Goal: Task Accomplishment & Management: Complete application form

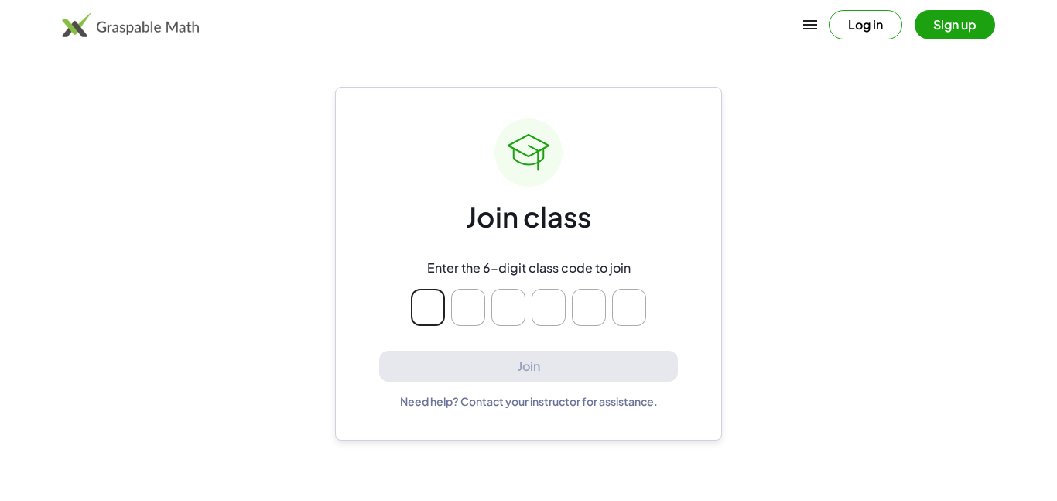
click at [511, 163] on icon at bounding box center [528, 152] width 43 height 43
click at [503, 81] on main "Join class Enter the 6-digit class code to join Join Need help? Contact your in…" at bounding box center [528, 250] width 1057 height 501
click at [606, 113] on div "Join class Enter the 6-digit class code to join Join Need help? Contact your in…" at bounding box center [528, 264] width 387 height 354
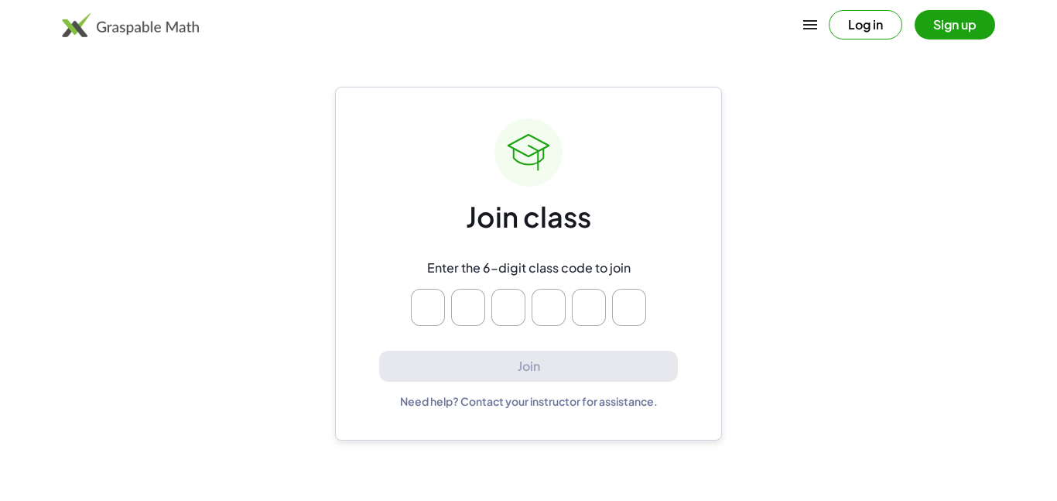
click at [423, 310] on input "Please enter OTP character 1" at bounding box center [428, 307] width 34 height 37
type input "*"
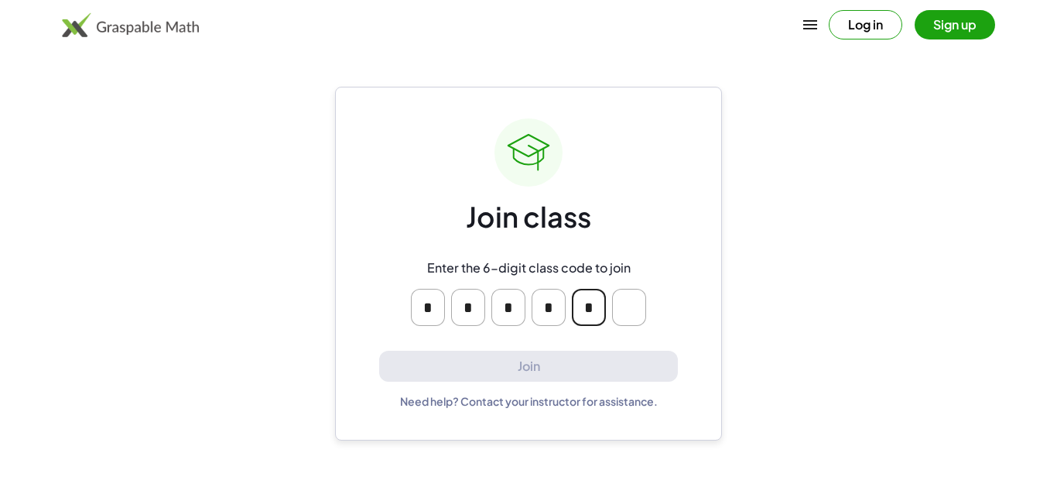
type input "*"
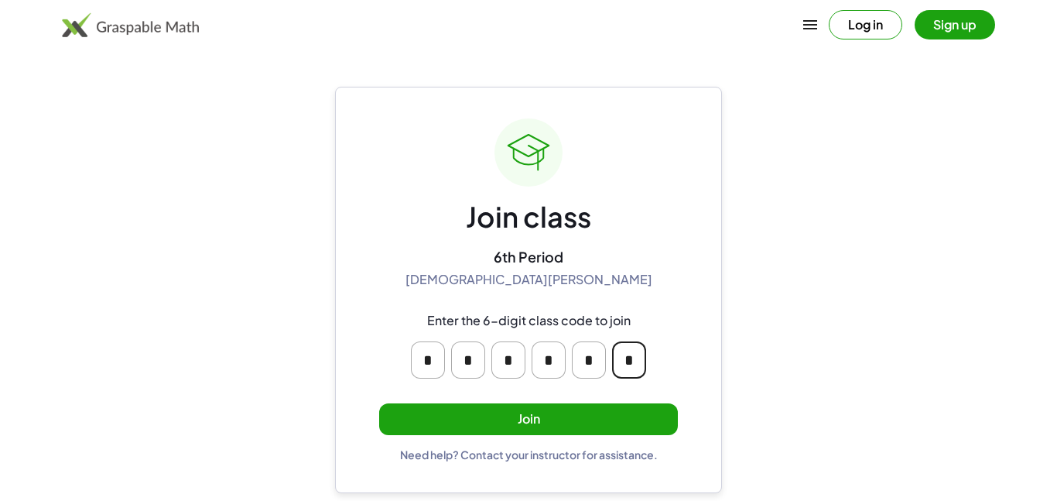
type input "*"
click at [484, 417] on button "Join" at bounding box center [528, 419] width 299 height 32
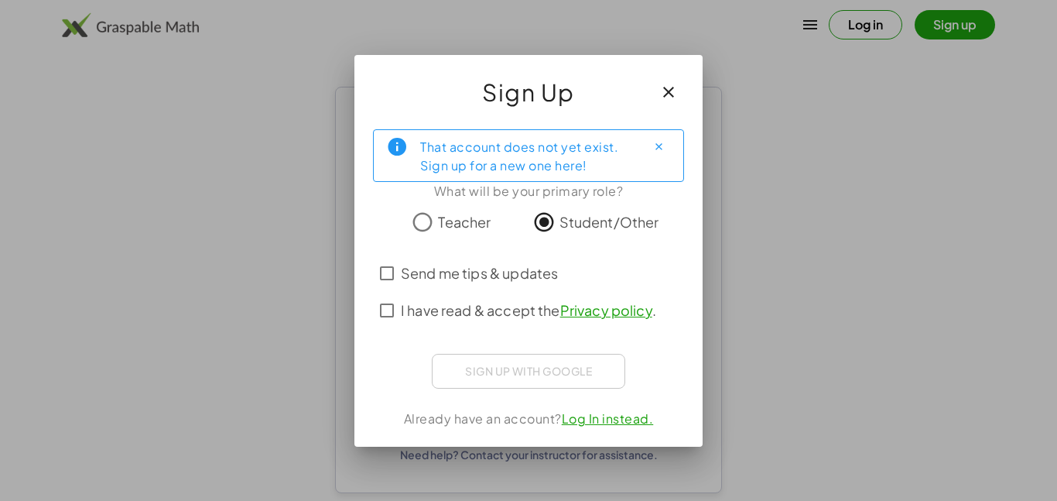
click at [483, 317] on span "I have read & accept the Privacy policy ." at bounding box center [528, 310] width 255 height 21
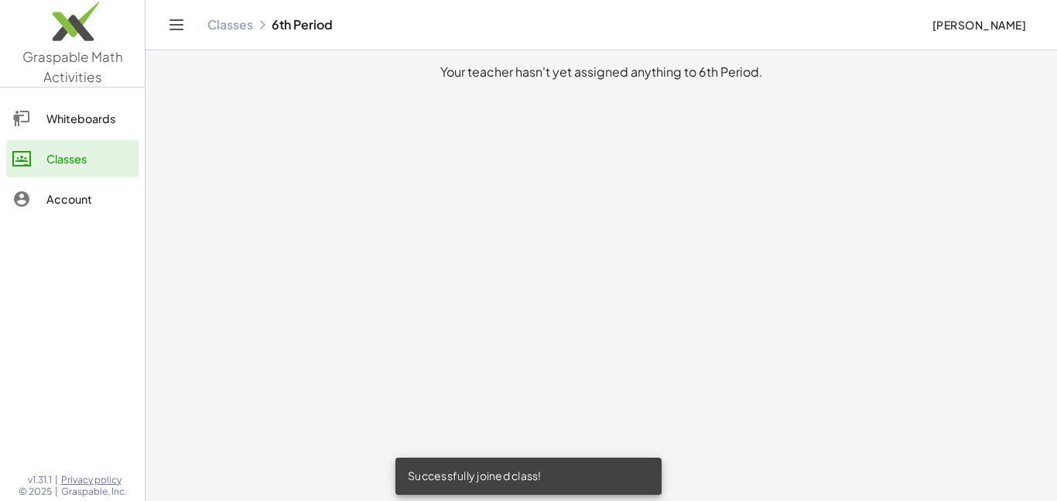
click at [653, 256] on main "Your teacher hasn't yet assigned anything to 6th Period." at bounding box center [602, 250] width 912 height 501
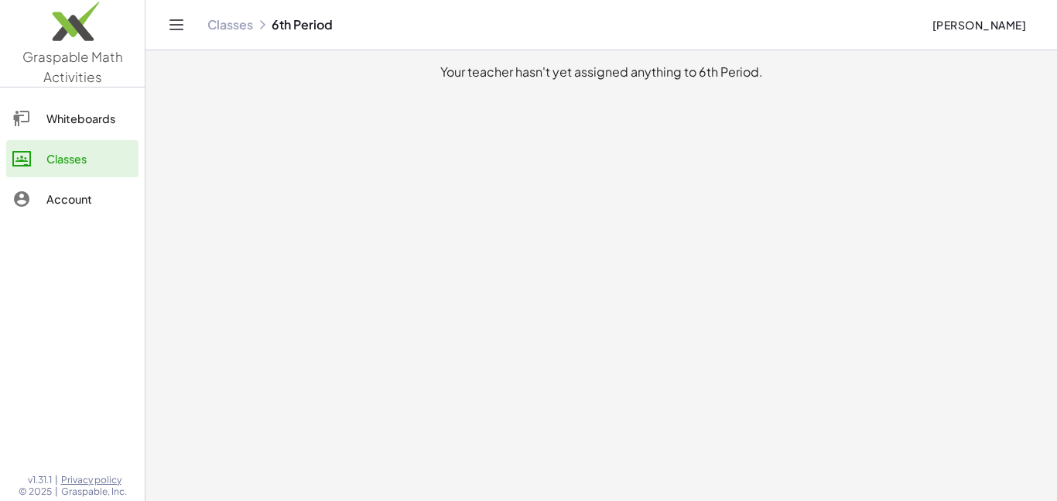
click at [245, 96] on main "Your teacher hasn't yet assigned anything to 6th Period." at bounding box center [602, 250] width 912 height 501
click at [614, 248] on main "Your teacher hasn't yet assigned anything to 6th Period." at bounding box center [602, 250] width 912 height 501
click at [673, 283] on main "Your teacher hasn't yet assigned anything to 6th Period." at bounding box center [602, 250] width 912 height 501
click at [711, 306] on main "Your teacher hasn't yet assigned anything to 6th Period." at bounding box center [602, 250] width 912 height 501
click at [731, 321] on main "Your teacher hasn't yet assigned anything to 6th Period." at bounding box center [602, 250] width 912 height 501
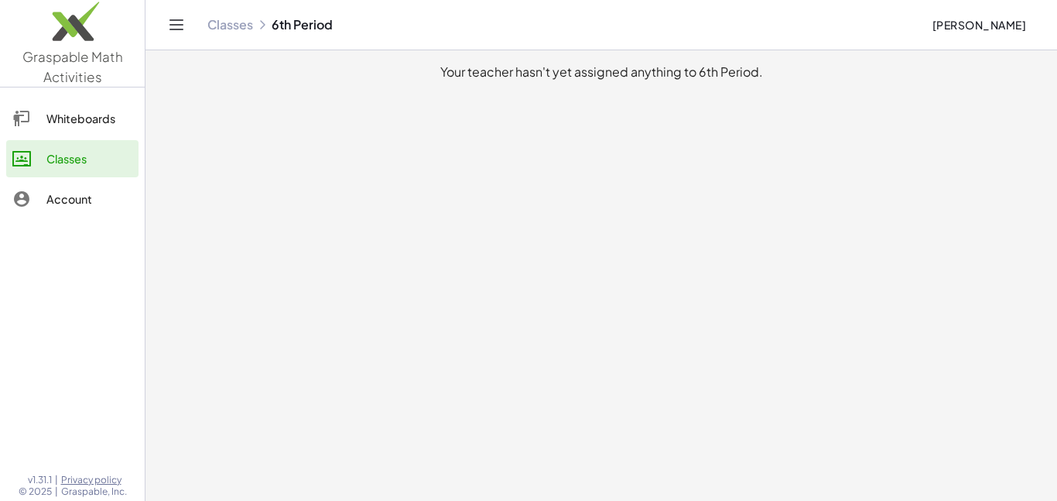
click at [731, 321] on main "Your teacher hasn't yet assigned anything to 6th Period." at bounding box center [602, 250] width 912 height 501
click at [536, 310] on main "Your teacher hasn't yet assigned anything to 6th Period." at bounding box center [602, 250] width 912 height 501
click at [541, 309] on main "Your teacher hasn't yet assigned anything to 6th Period." at bounding box center [602, 250] width 912 height 501
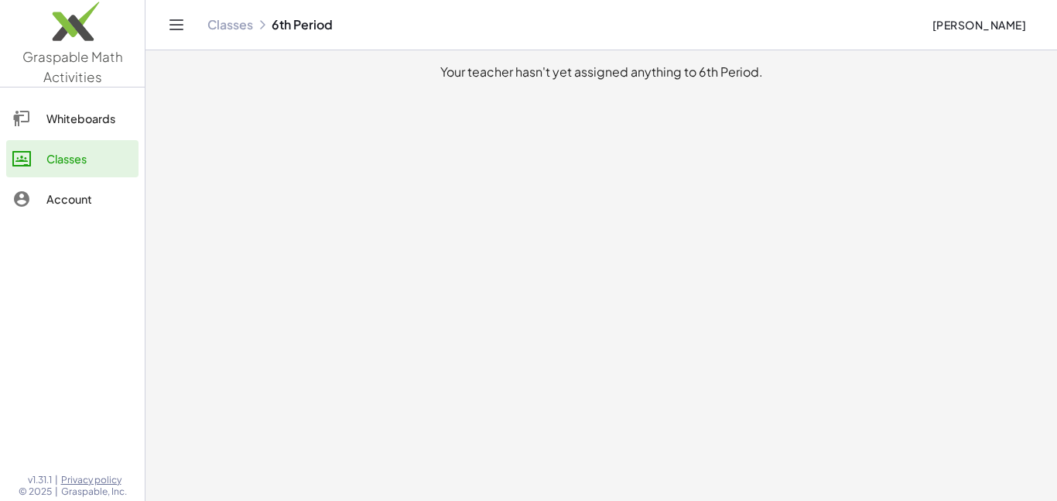
click at [541, 309] on main "Your teacher hasn't yet assigned anything to 6th Period." at bounding box center [602, 250] width 912 height 501
click at [625, 324] on main "Your teacher hasn't yet assigned anything to 6th Period." at bounding box center [602, 250] width 912 height 501
